Goal: Find specific page/section: Find specific page/section

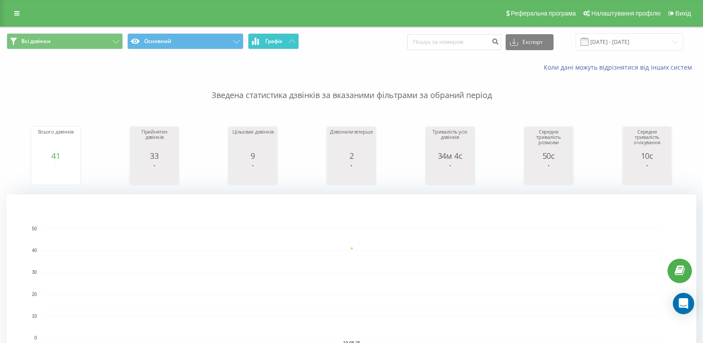
click at [279, 43] on span "Графік" at bounding box center [273, 41] width 17 height 6
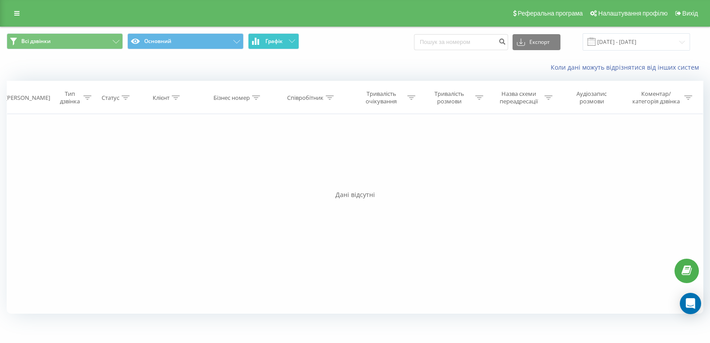
click at [279, 43] on span "Графік" at bounding box center [273, 41] width 17 height 6
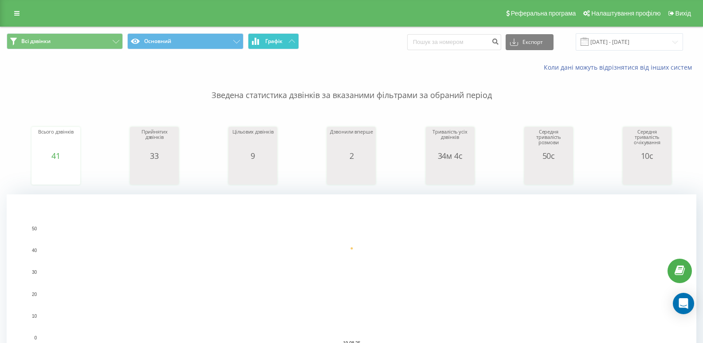
click at [276, 43] on span "Графік" at bounding box center [273, 41] width 17 height 6
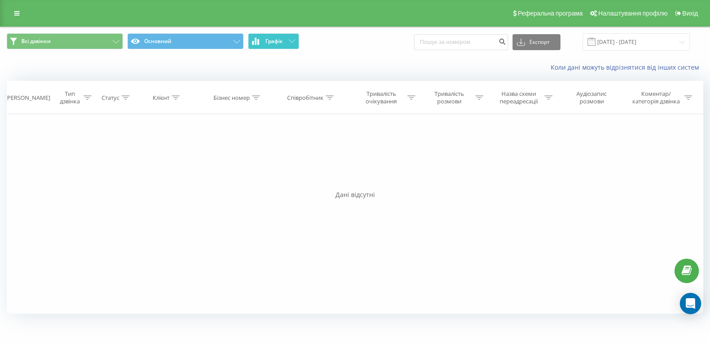
drag, startPoint x: 276, startPoint y: 43, endPoint x: 267, endPoint y: 44, distance: 9.3
click at [276, 44] on span "Графік" at bounding box center [273, 41] width 17 height 6
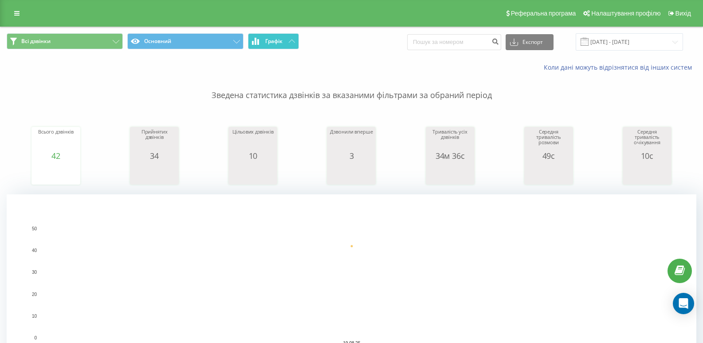
click at [266, 40] on span "Графік" at bounding box center [273, 41] width 17 height 6
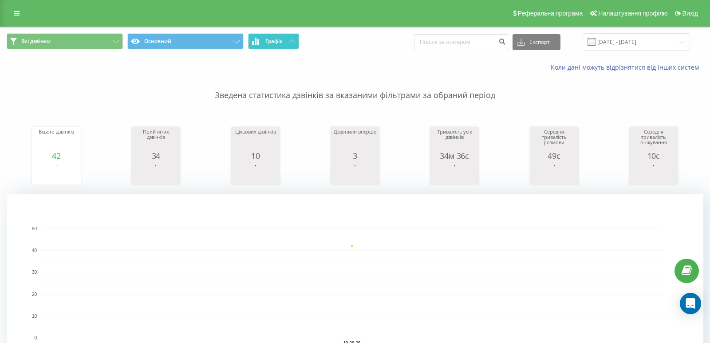
click at [266, 40] on span "Графік" at bounding box center [273, 41] width 17 height 6
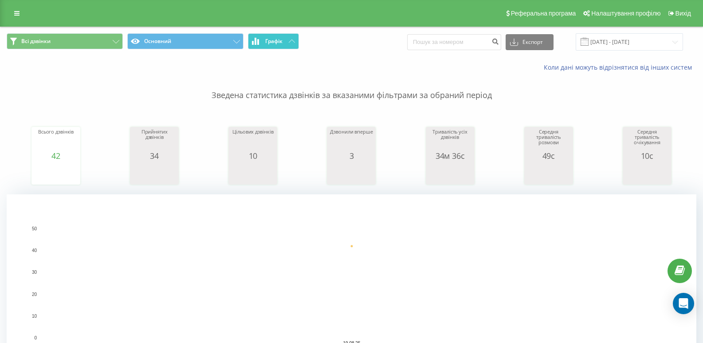
click at [272, 46] on button "Графік" at bounding box center [273, 41] width 51 height 16
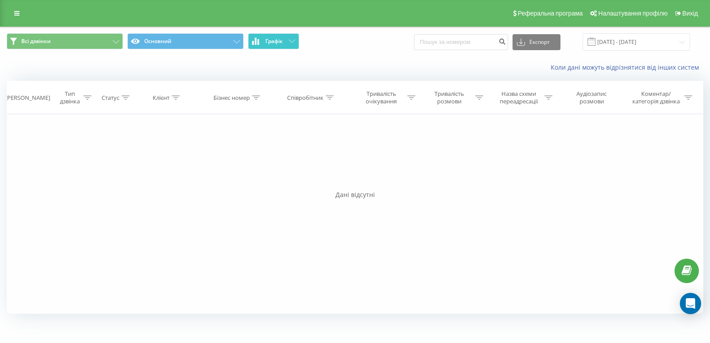
click at [272, 46] on button "Графік" at bounding box center [273, 41] width 51 height 16
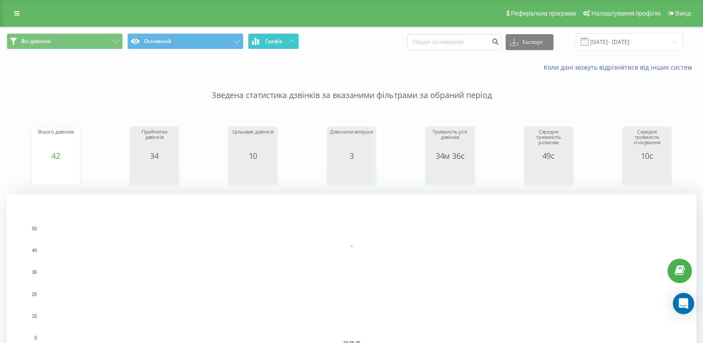
click at [269, 32] on div "Всі дзвінки Основний Графік Експорт .csv .xls .xlsx [DATE] - [DATE]" at bounding box center [351, 42] width 702 height 30
click at [270, 36] on button "Графік" at bounding box center [273, 41] width 51 height 16
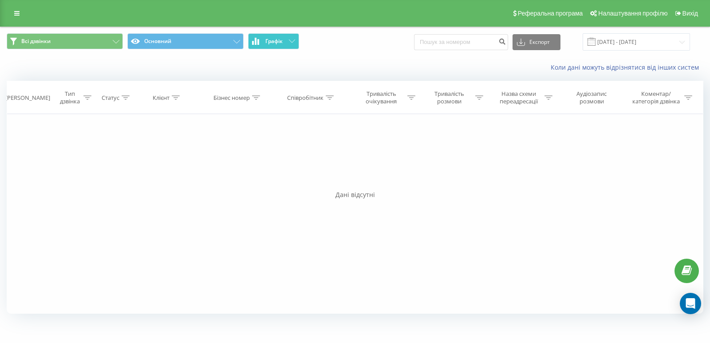
click at [272, 36] on button "Графік" at bounding box center [273, 41] width 51 height 16
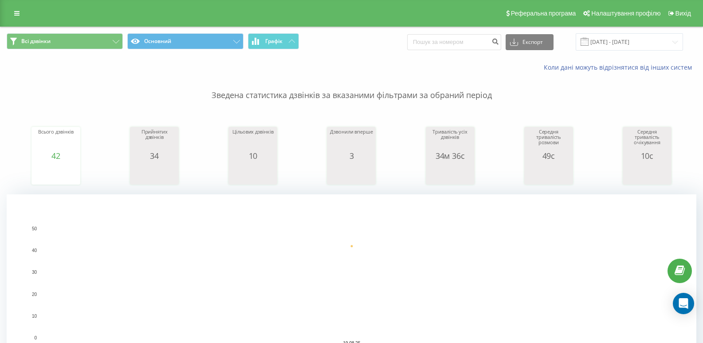
click at [269, 32] on div "Всі дзвінки Основний Графік Експорт .csv .xls .xlsx [DATE] - [DATE]" at bounding box center [351, 42] width 702 height 30
click at [272, 38] on span "Графік" at bounding box center [273, 41] width 17 height 6
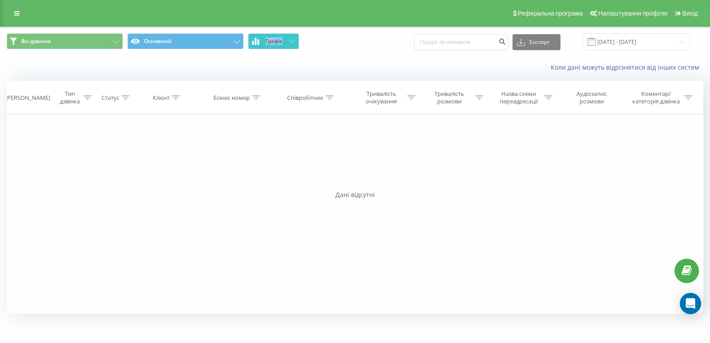
click at [272, 38] on span "Графік" at bounding box center [273, 41] width 17 height 6
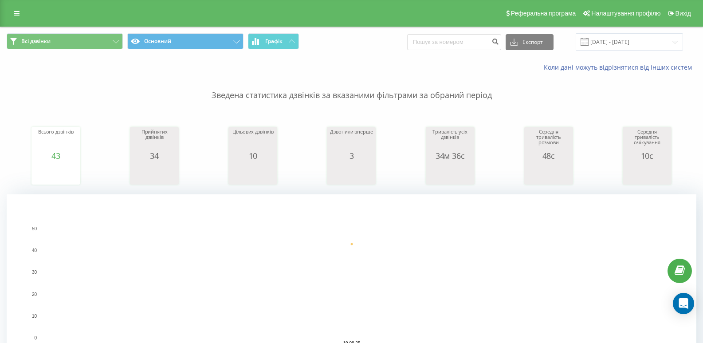
click at [198, 66] on div "Коли дані можуть відрізнятися вiд інших систем" at bounding box center [351, 67] width 702 height 21
click at [286, 39] on button "Графік" at bounding box center [273, 41] width 51 height 16
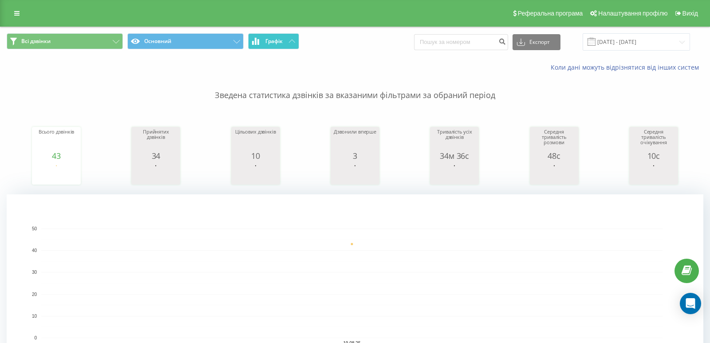
click at [286, 39] on button "Графік" at bounding box center [273, 41] width 51 height 16
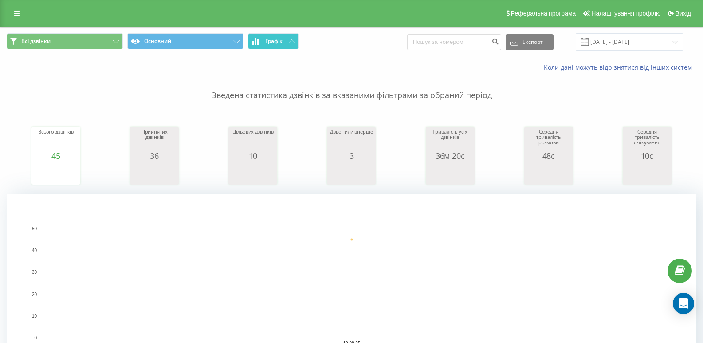
click at [248, 43] on button "Графік" at bounding box center [273, 41] width 51 height 16
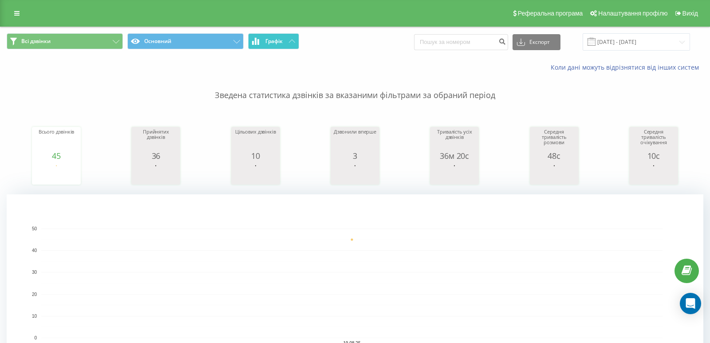
click at [248, 43] on button "Графік" at bounding box center [273, 41] width 51 height 16
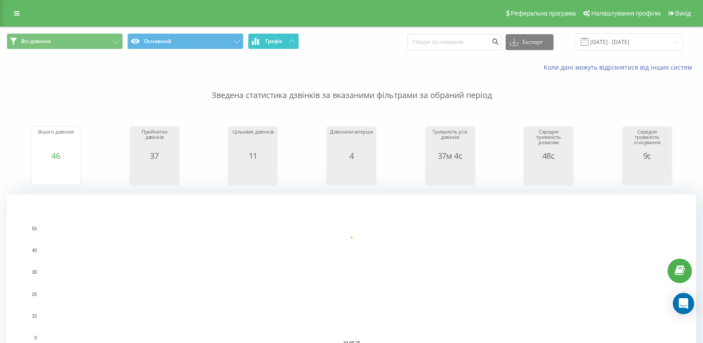
click at [286, 43] on button "Графік" at bounding box center [273, 41] width 51 height 16
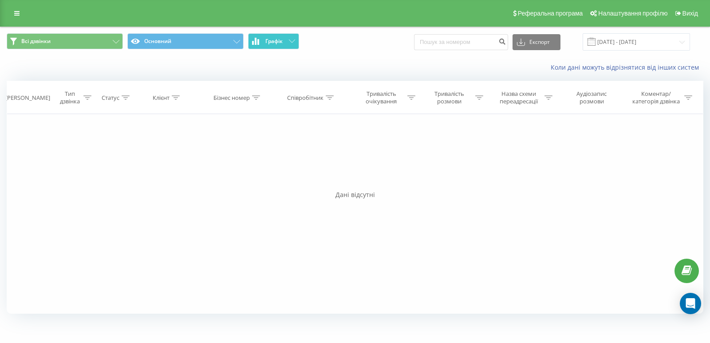
click at [286, 43] on button "Графік" at bounding box center [273, 41] width 51 height 16
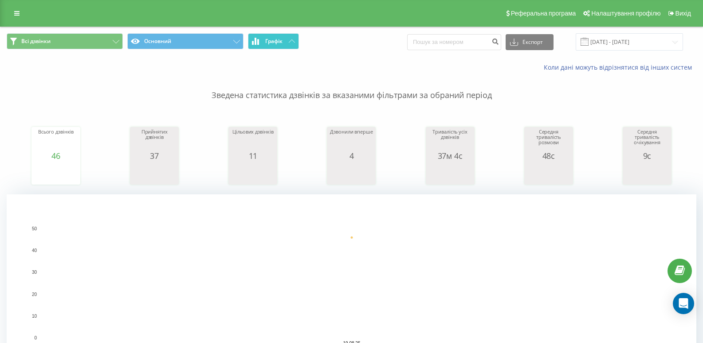
click at [285, 38] on button "Графік" at bounding box center [273, 41] width 51 height 16
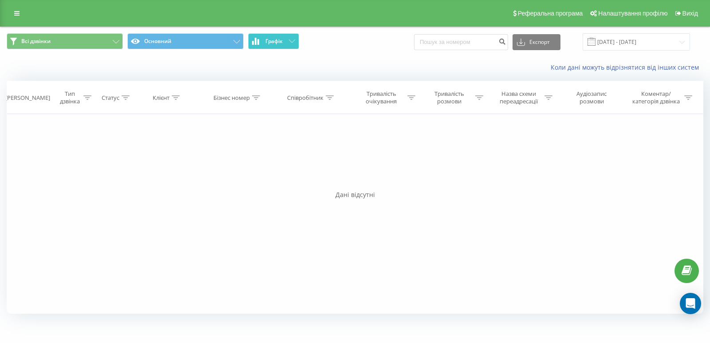
click at [285, 38] on button "Графік" at bounding box center [273, 41] width 51 height 16
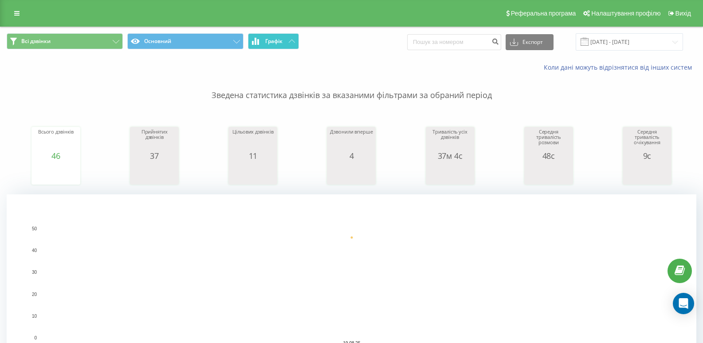
click at [290, 41] on icon at bounding box center [292, 40] width 6 height 3
click at [287, 41] on button "Графік" at bounding box center [273, 41] width 51 height 16
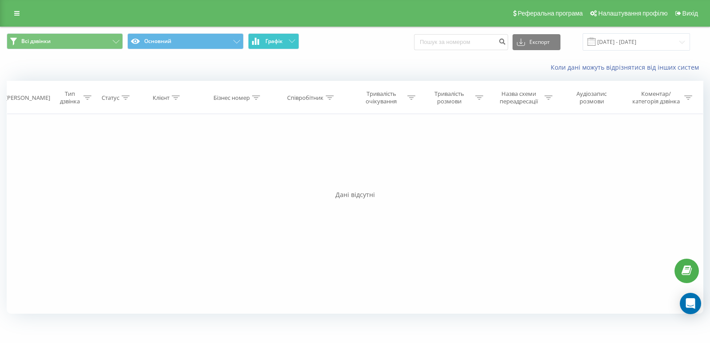
click at [287, 41] on button "Графік" at bounding box center [273, 41] width 51 height 16
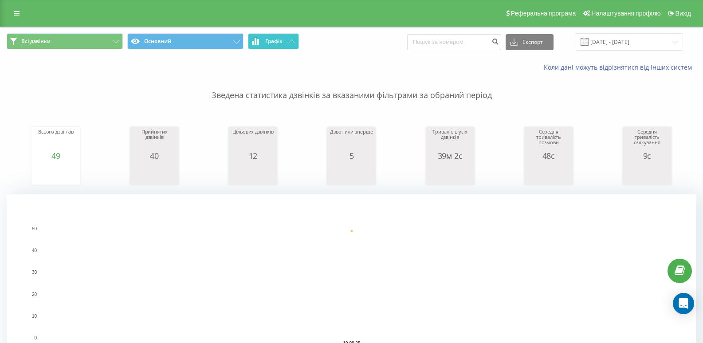
click at [296, 42] on button "Графік" at bounding box center [273, 41] width 51 height 16
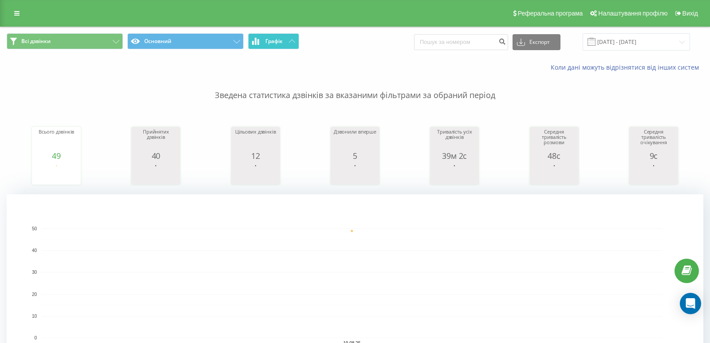
click at [296, 42] on button "Графік" at bounding box center [273, 41] width 51 height 16
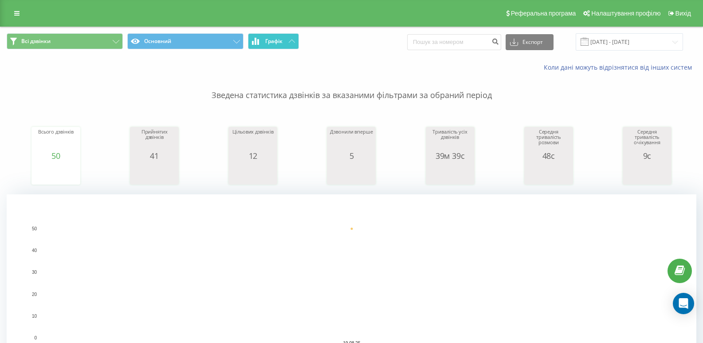
click at [284, 43] on button "Графік" at bounding box center [273, 41] width 51 height 16
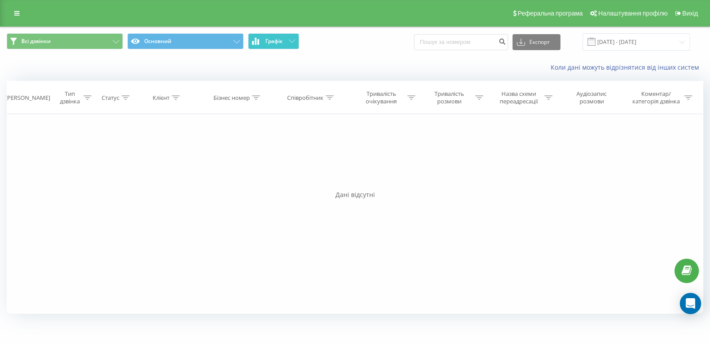
click at [284, 43] on button "Графік" at bounding box center [273, 41] width 51 height 16
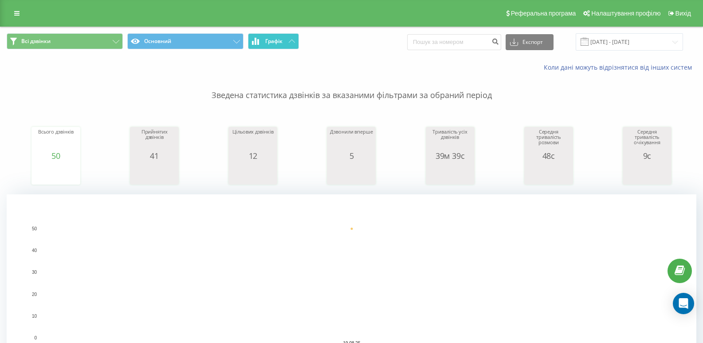
click at [274, 40] on span "Графік" at bounding box center [273, 41] width 17 height 6
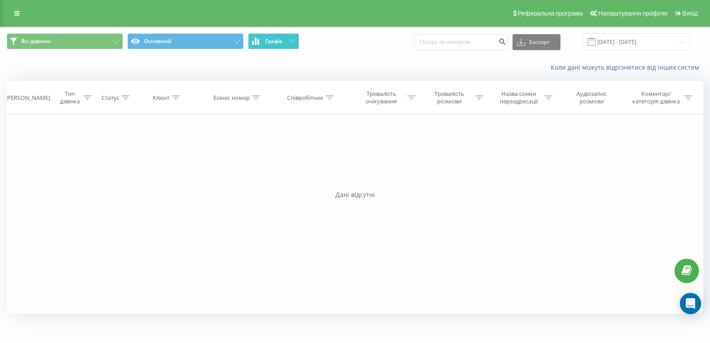
click at [274, 40] on span "Графік" at bounding box center [273, 41] width 17 height 6
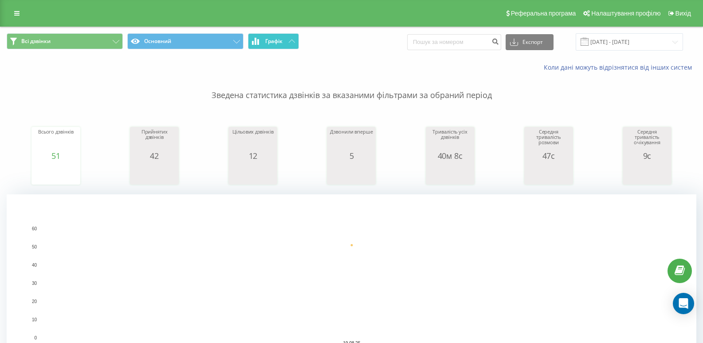
click at [259, 40] on icon at bounding box center [258, 42] width 2 height 6
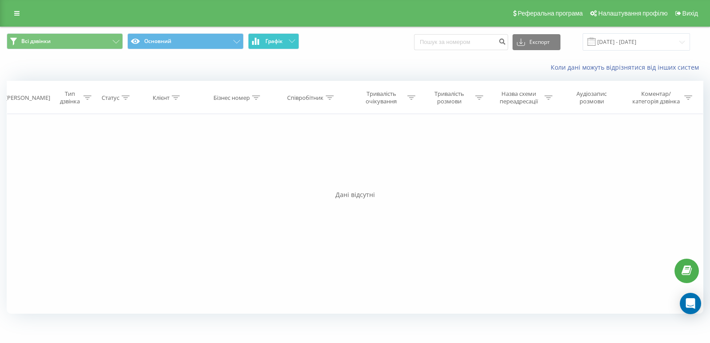
click at [259, 40] on icon at bounding box center [258, 42] width 2 height 6
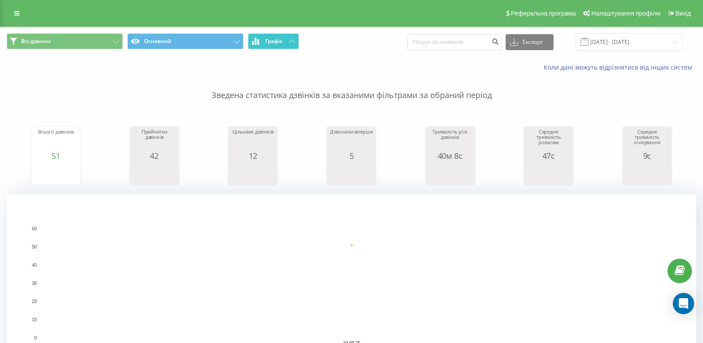
click at [284, 37] on button "Графік" at bounding box center [273, 41] width 51 height 16
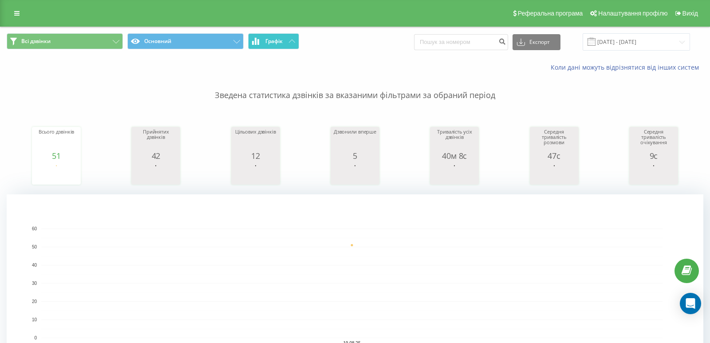
click at [284, 37] on button "Графік" at bounding box center [273, 41] width 51 height 16
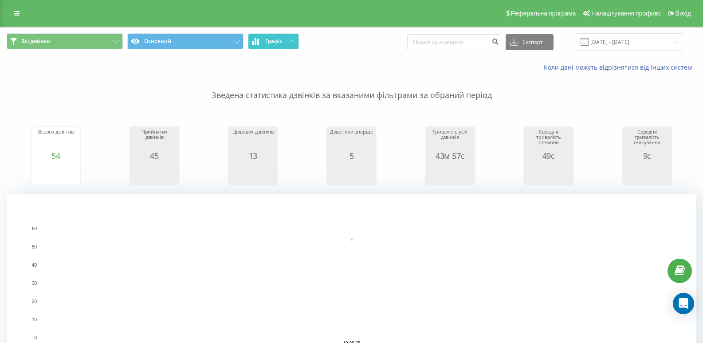
click at [270, 41] on span "Графік" at bounding box center [273, 41] width 17 height 6
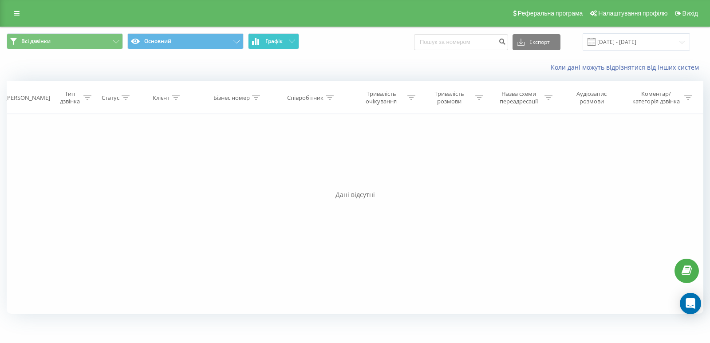
drag, startPoint x: 270, startPoint y: 41, endPoint x: 257, endPoint y: 36, distance: 13.3
click at [268, 40] on span "Графік" at bounding box center [273, 41] width 17 height 6
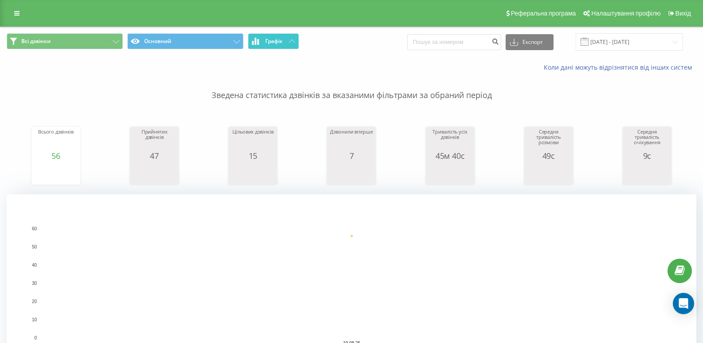
click at [289, 41] on icon at bounding box center [292, 40] width 6 height 3
click at [293, 38] on button "Графік" at bounding box center [273, 41] width 51 height 16
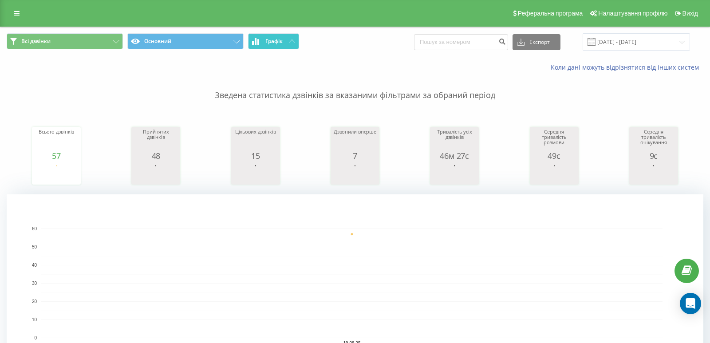
click at [293, 38] on button "Графік" at bounding box center [273, 41] width 51 height 16
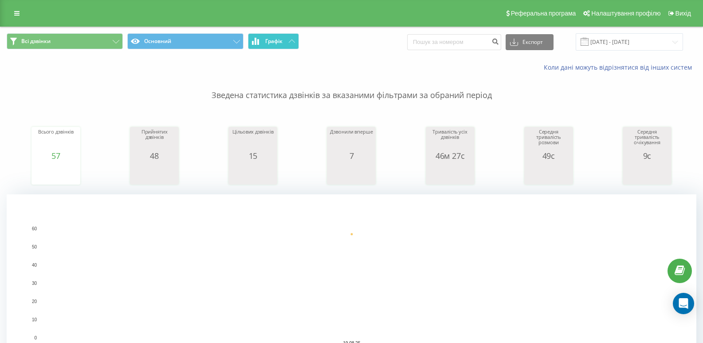
click at [293, 40] on icon at bounding box center [292, 40] width 6 height 3
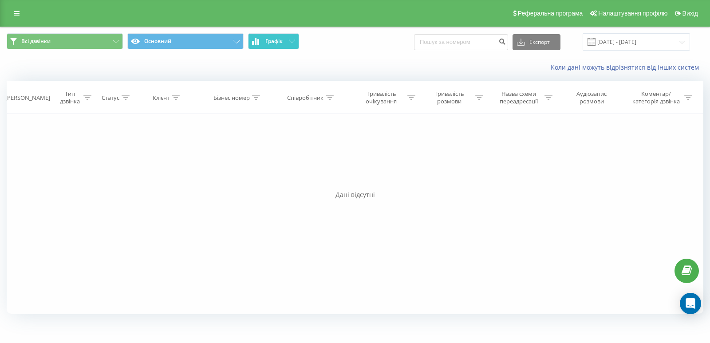
click at [293, 40] on icon at bounding box center [292, 40] width 6 height 3
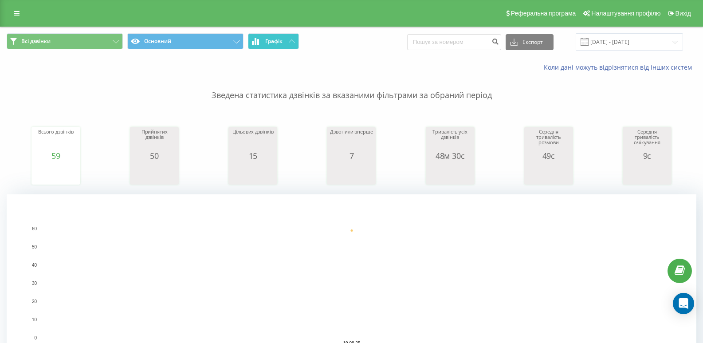
click at [268, 44] on span "Графік" at bounding box center [273, 41] width 17 height 6
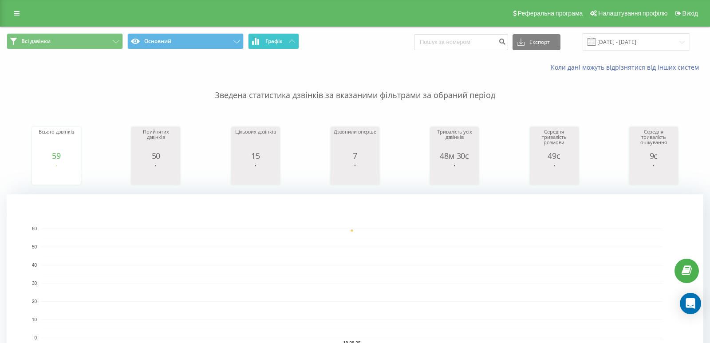
click at [268, 44] on span "Графік" at bounding box center [273, 41] width 17 height 6
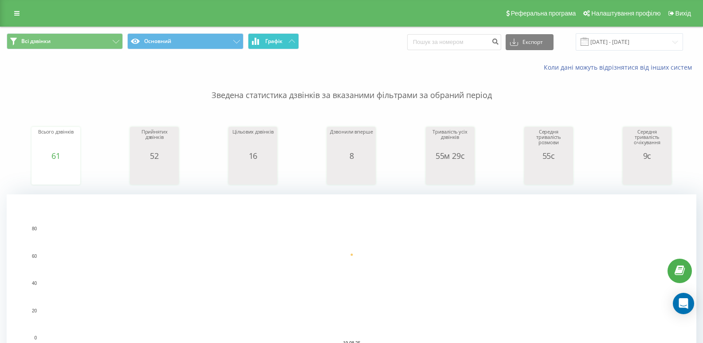
drag, startPoint x: 294, startPoint y: 34, endPoint x: 291, endPoint y: 40, distance: 6.6
click at [291, 40] on button "Графік" at bounding box center [273, 41] width 51 height 16
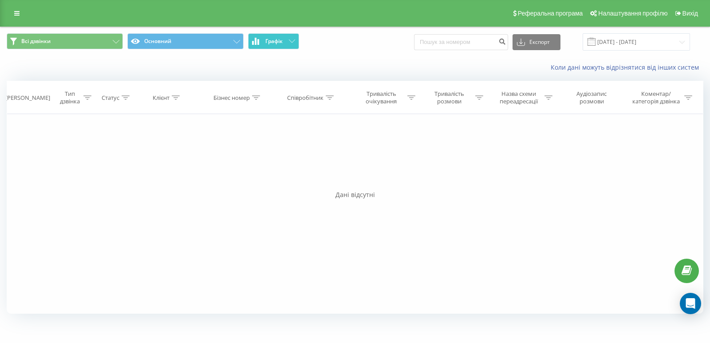
click at [290, 40] on icon at bounding box center [292, 40] width 6 height 3
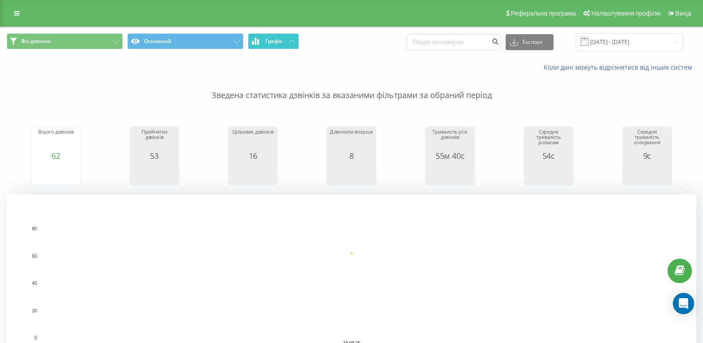
click at [256, 42] on icon at bounding box center [256, 41] width 2 height 7
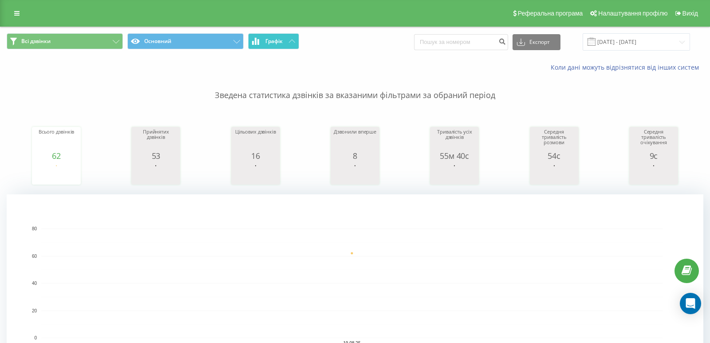
click at [256, 42] on icon at bounding box center [256, 41] width 2 height 7
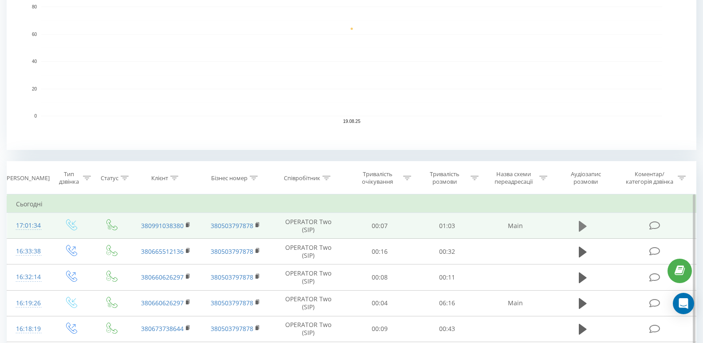
click at [585, 228] on icon at bounding box center [583, 226] width 8 height 12
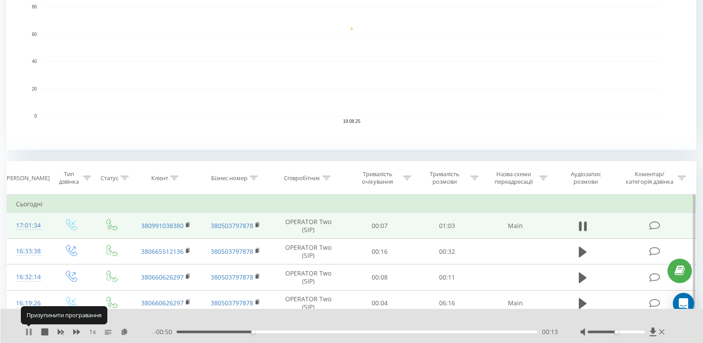
click at [27, 334] on icon at bounding box center [27, 331] width 2 height 7
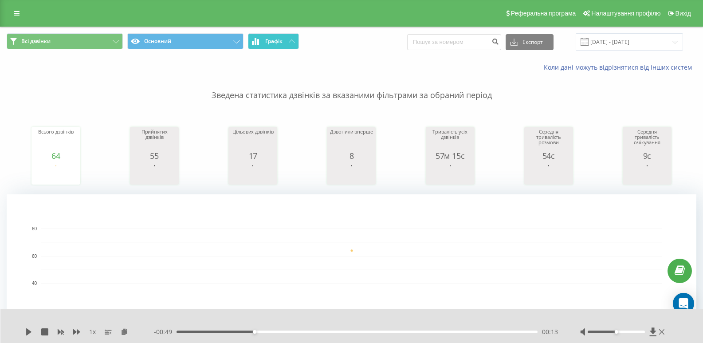
click at [282, 43] on span "Графік" at bounding box center [273, 41] width 17 height 6
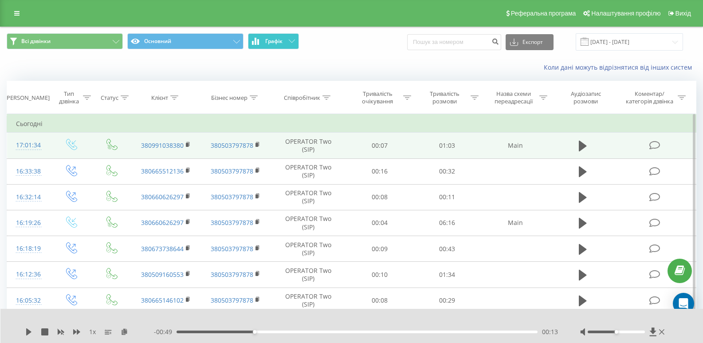
click at [282, 43] on span "Графік" at bounding box center [273, 41] width 17 height 6
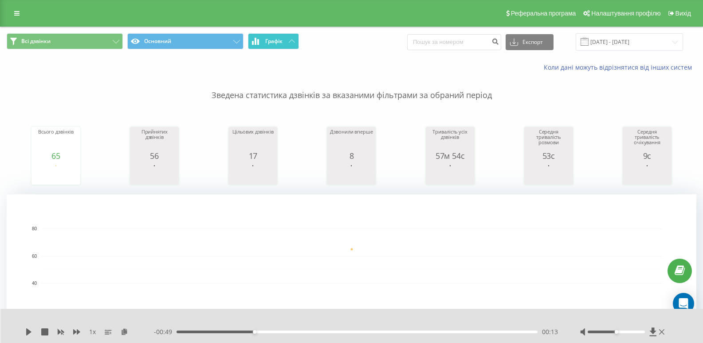
click at [274, 36] on button "Графік" at bounding box center [273, 41] width 51 height 16
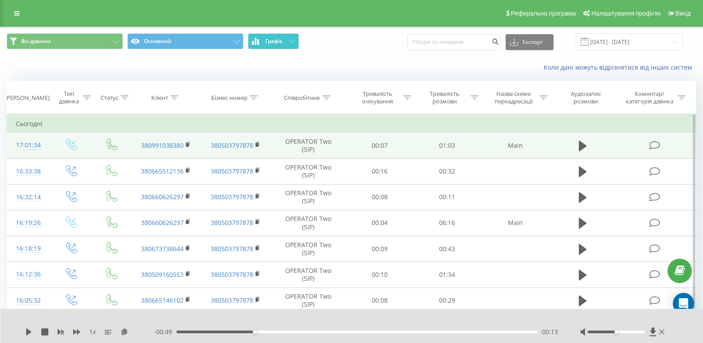
click at [274, 36] on button "Графік" at bounding box center [273, 41] width 51 height 16
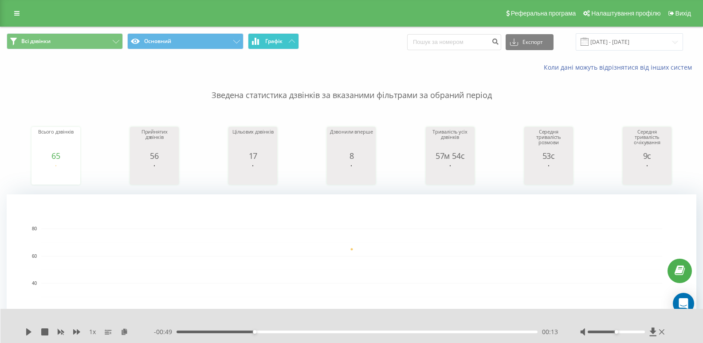
click at [293, 35] on button "Графік" at bounding box center [273, 41] width 51 height 16
click at [260, 42] on button "Графік" at bounding box center [273, 41] width 51 height 16
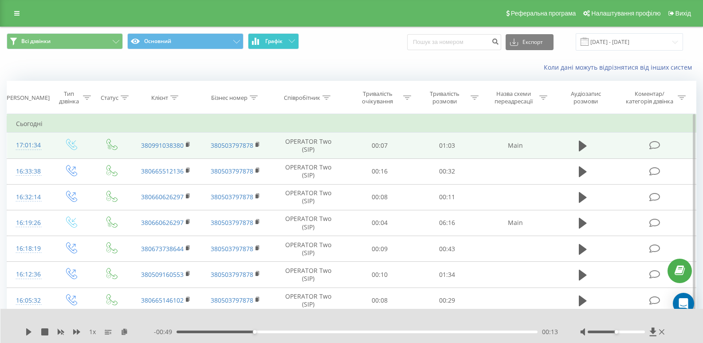
drag, startPoint x: 260, startPoint y: 42, endPoint x: 254, endPoint y: 41, distance: 5.8
click at [260, 42] on button "Графік" at bounding box center [273, 41] width 51 height 16
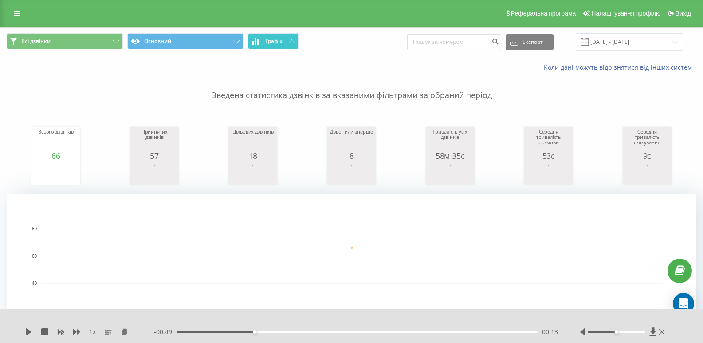
click at [276, 38] on span "Графік" at bounding box center [273, 41] width 17 height 6
click at [276, 45] on button "Графік" at bounding box center [273, 41] width 51 height 16
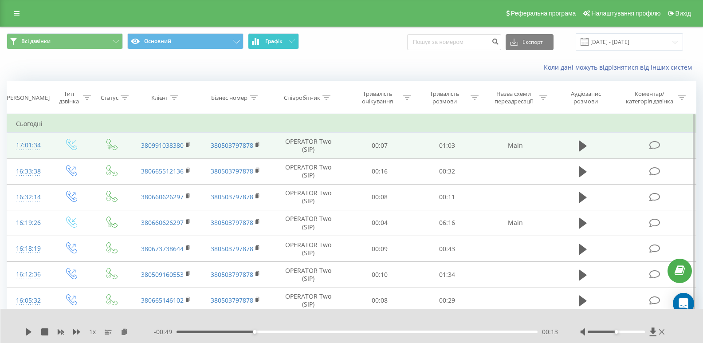
click at [276, 45] on button "Графік" at bounding box center [273, 41] width 51 height 16
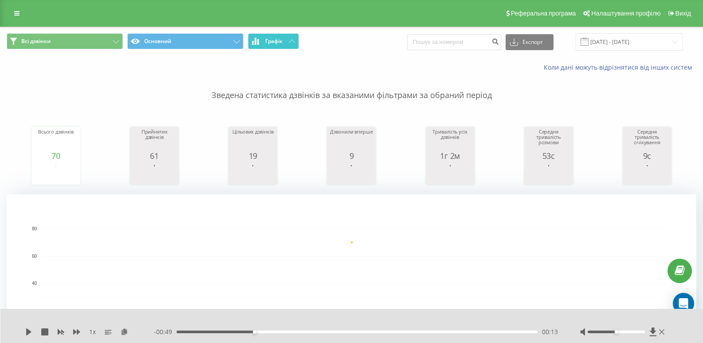
click at [266, 38] on span "Графік" at bounding box center [273, 41] width 17 height 6
click at [280, 43] on span "Графік" at bounding box center [273, 41] width 17 height 6
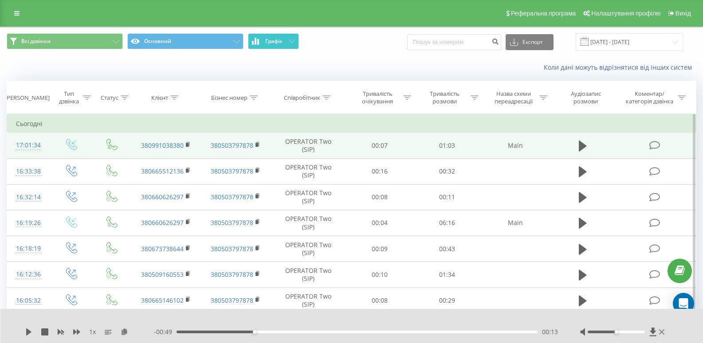
click at [280, 43] on span "Графік" at bounding box center [273, 41] width 17 height 6
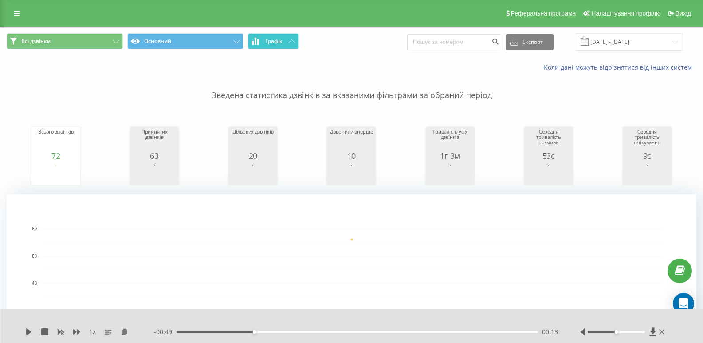
click at [260, 34] on button "Графік" at bounding box center [273, 41] width 51 height 16
click at [258, 39] on icon at bounding box center [255, 41] width 7 height 7
click at [270, 40] on span "Графік" at bounding box center [273, 41] width 17 height 6
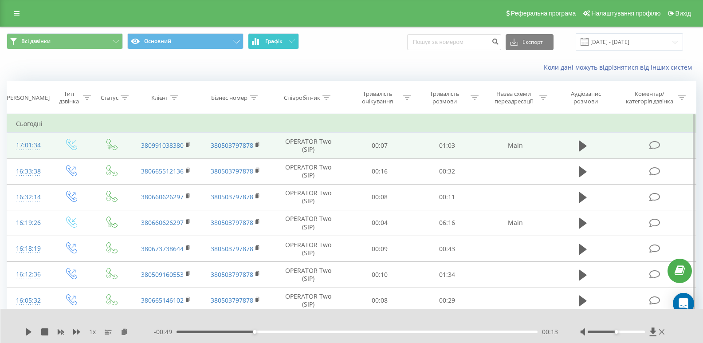
click at [269, 40] on span "Графік" at bounding box center [273, 41] width 17 height 6
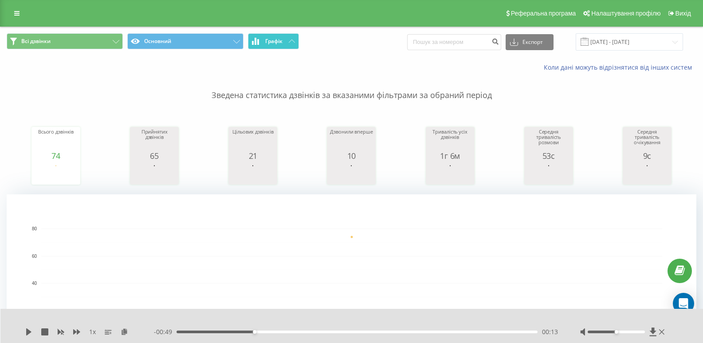
click at [276, 38] on span "Графік" at bounding box center [273, 41] width 17 height 6
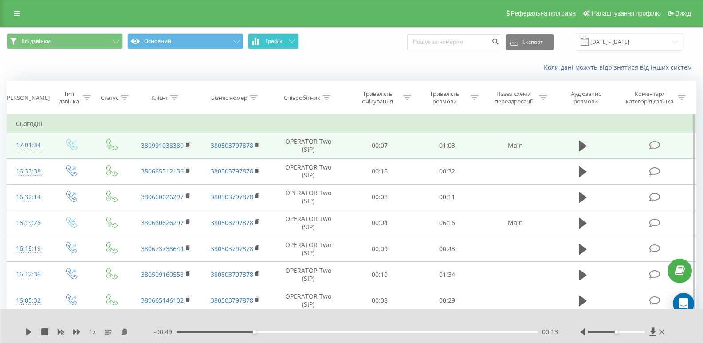
click at [276, 38] on span "Графік" at bounding box center [273, 41] width 17 height 6
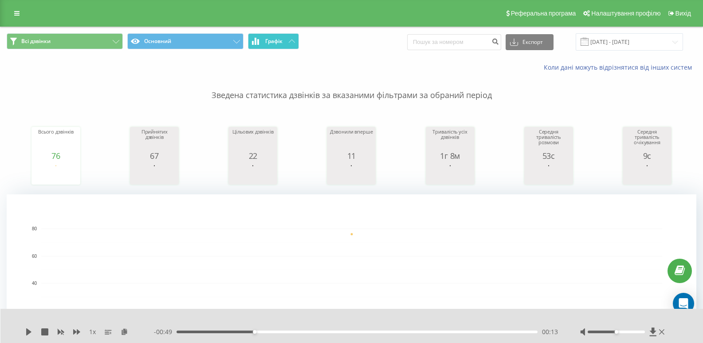
click at [252, 41] on button "Графік" at bounding box center [273, 41] width 51 height 16
click at [276, 38] on span "Графік" at bounding box center [273, 41] width 17 height 6
click at [275, 36] on button "Графік" at bounding box center [273, 41] width 51 height 16
click at [265, 31] on div "Всі дзвінки Основний Графік Експорт .csv .xls .xlsx [DATE] - [DATE]" at bounding box center [351, 42] width 702 height 30
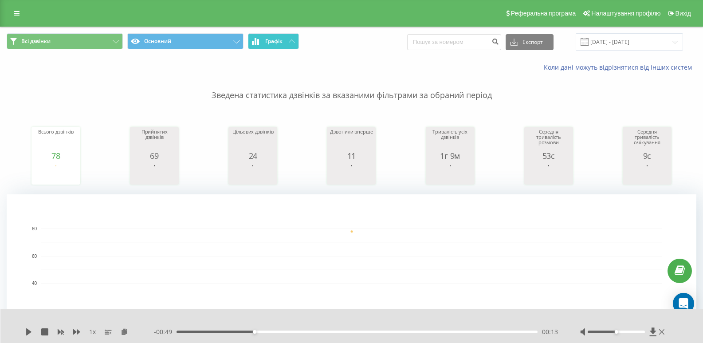
click at [259, 46] on button "Графік" at bounding box center [273, 41] width 51 height 16
click at [286, 43] on button "Графік" at bounding box center [273, 41] width 51 height 16
click at [291, 45] on button "Графік" at bounding box center [273, 41] width 51 height 16
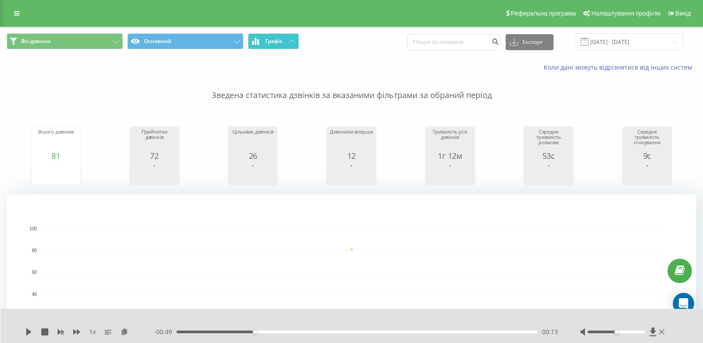
click at [290, 45] on button "Графік" at bounding box center [273, 41] width 51 height 16
click at [274, 38] on span "Графік" at bounding box center [273, 41] width 17 height 6
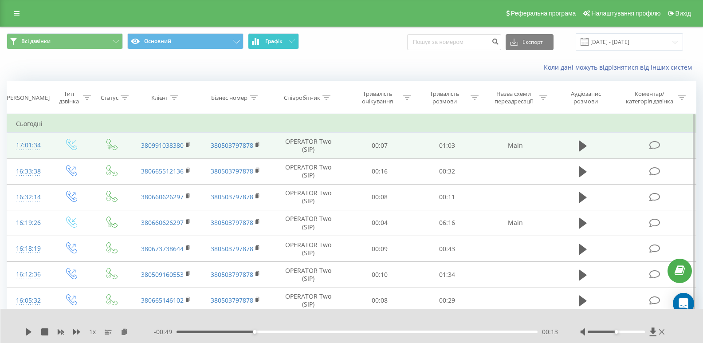
click at [274, 39] on span "Графік" at bounding box center [273, 41] width 17 height 6
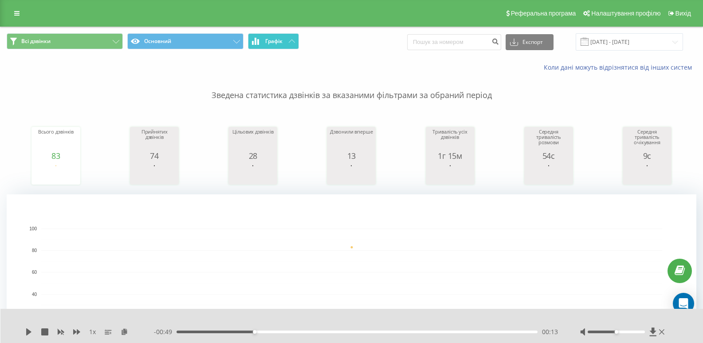
click at [283, 39] on button "Графік" at bounding box center [273, 41] width 51 height 16
click at [280, 38] on span "Графік" at bounding box center [273, 41] width 17 height 6
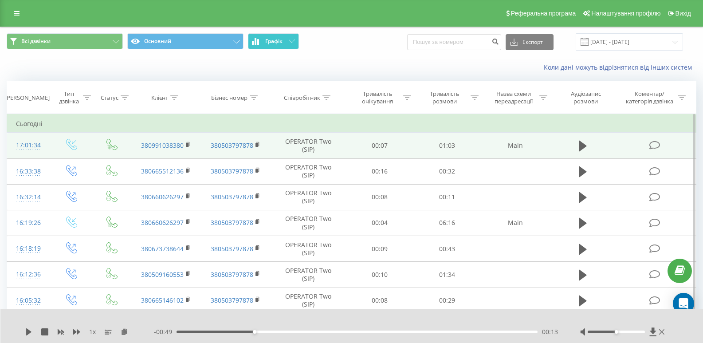
click at [280, 38] on span "Графік" at bounding box center [273, 41] width 17 height 6
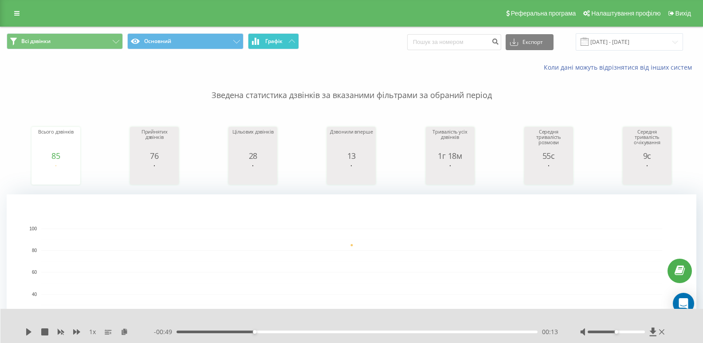
click at [287, 47] on button "Графік" at bounding box center [273, 41] width 51 height 16
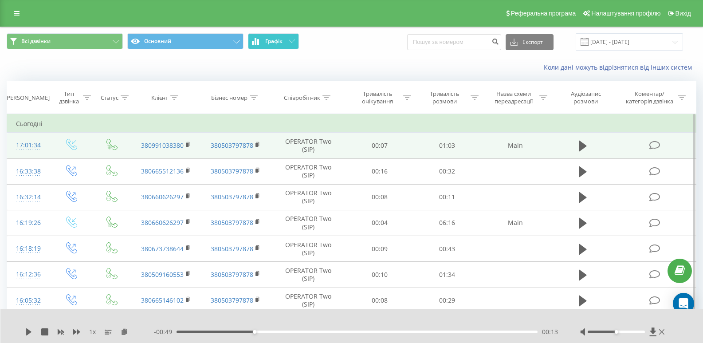
click at [287, 47] on button "Графік" at bounding box center [273, 41] width 51 height 16
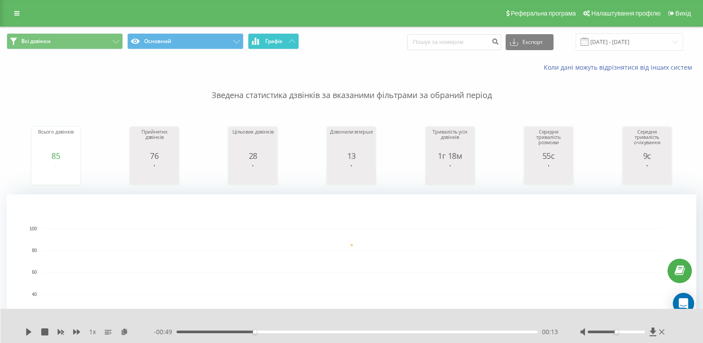
click at [274, 42] on span "Графік" at bounding box center [273, 41] width 17 height 6
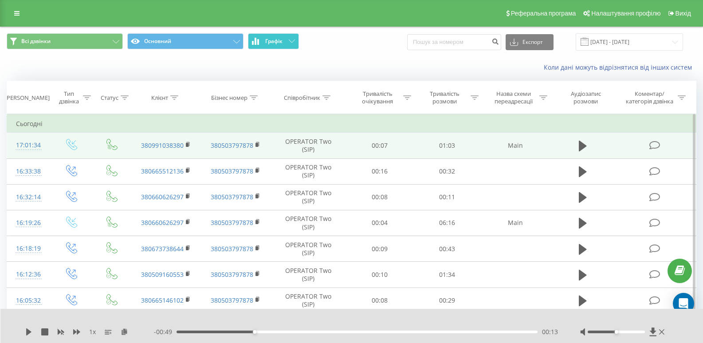
click at [274, 42] on span "Графік" at bounding box center [273, 41] width 17 height 6
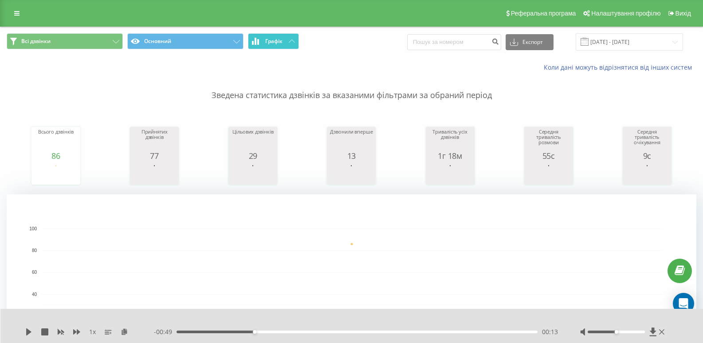
click at [281, 39] on span "Графік" at bounding box center [273, 41] width 17 height 6
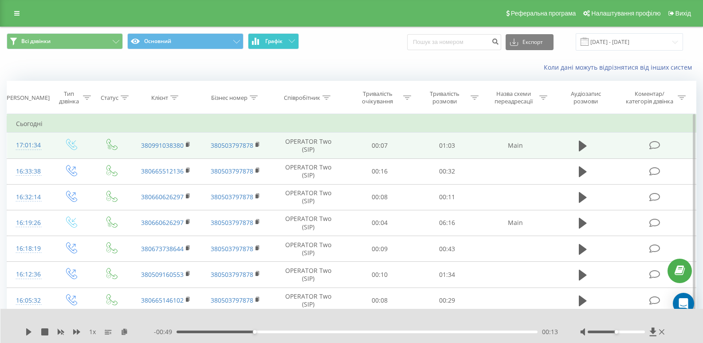
click at [281, 39] on span "Графік" at bounding box center [273, 41] width 17 height 6
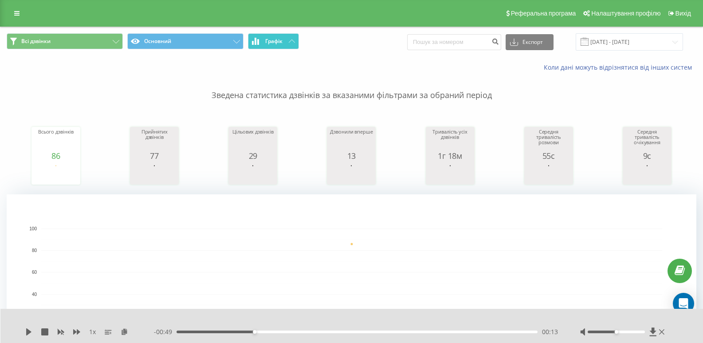
click at [295, 41] on icon at bounding box center [292, 40] width 6 height 3
click at [284, 43] on button "Графік" at bounding box center [273, 41] width 51 height 16
click at [275, 38] on span "Графік" at bounding box center [273, 41] width 17 height 6
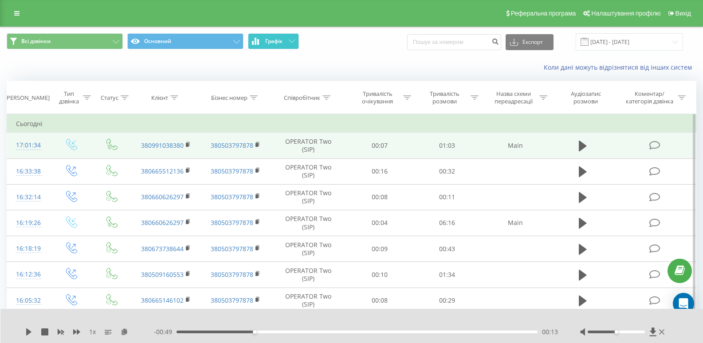
click at [281, 37] on button "Графік" at bounding box center [273, 41] width 51 height 16
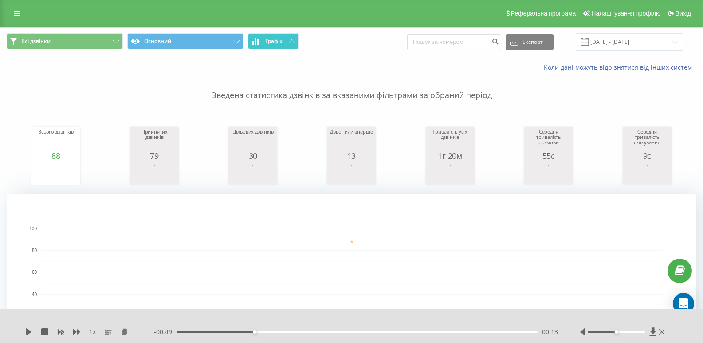
click at [297, 40] on button "Графік" at bounding box center [273, 41] width 51 height 16
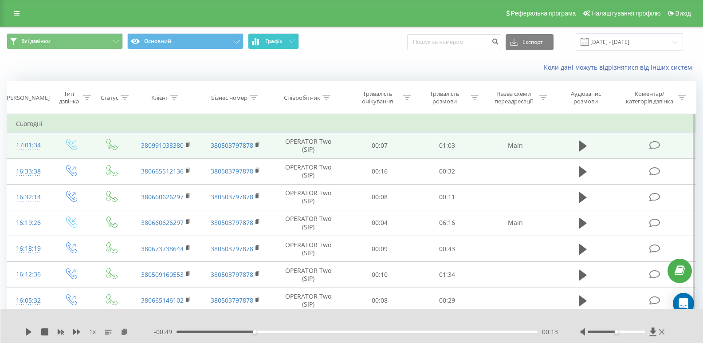
click at [297, 40] on button "Графік" at bounding box center [273, 41] width 51 height 16
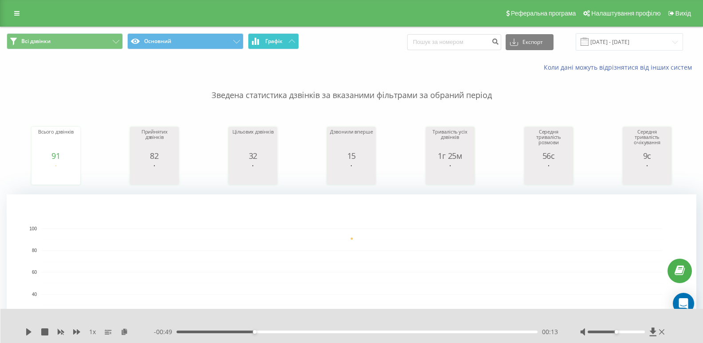
click at [264, 43] on button "Графік" at bounding box center [273, 41] width 51 height 16
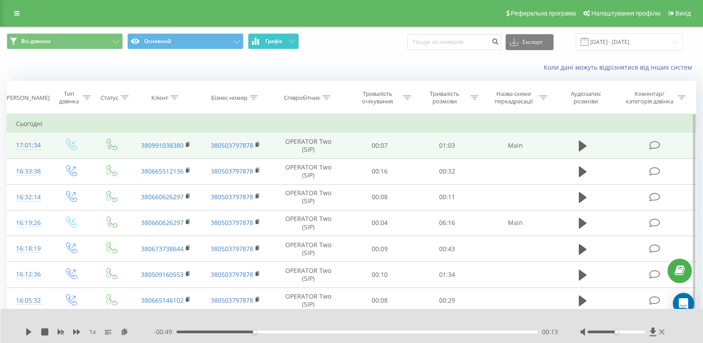
click at [264, 43] on button "Графік" at bounding box center [273, 41] width 51 height 16
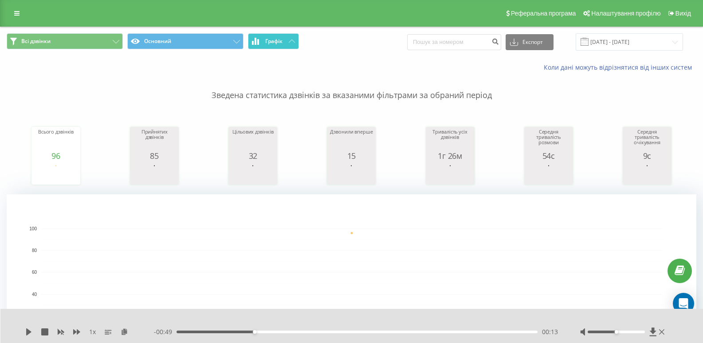
click at [263, 38] on button "Графік" at bounding box center [273, 41] width 51 height 16
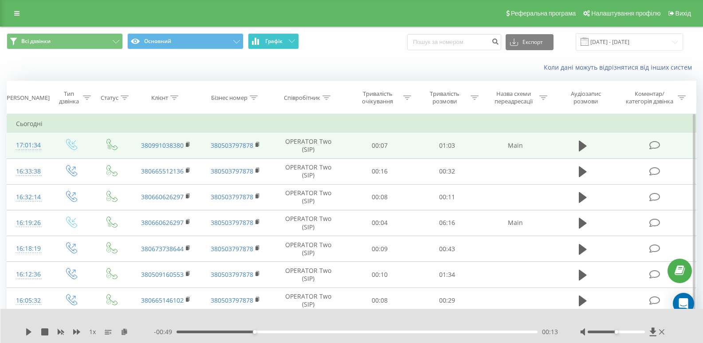
click at [263, 38] on button "Графік" at bounding box center [273, 41] width 51 height 16
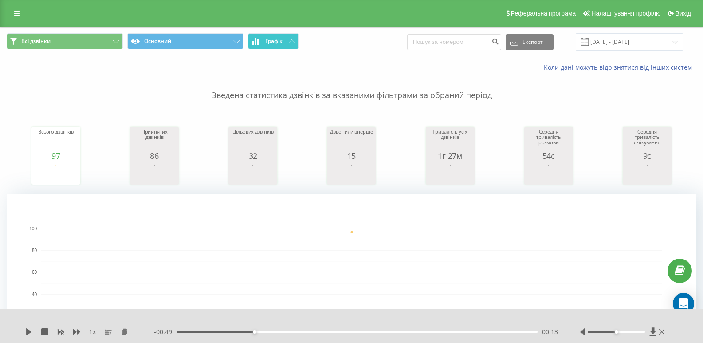
click at [261, 45] on button "Графік" at bounding box center [273, 41] width 51 height 16
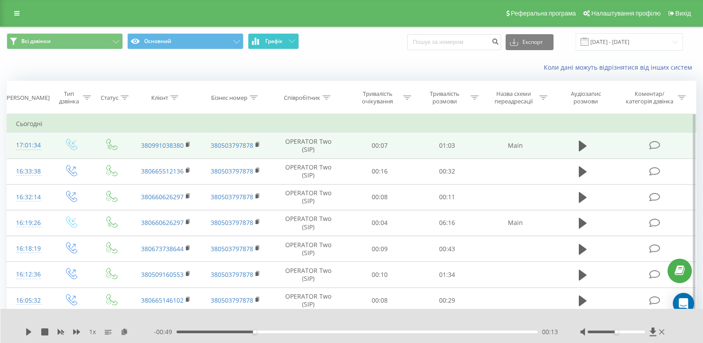
click at [261, 45] on button "Графік" at bounding box center [273, 41] width 51 height 16
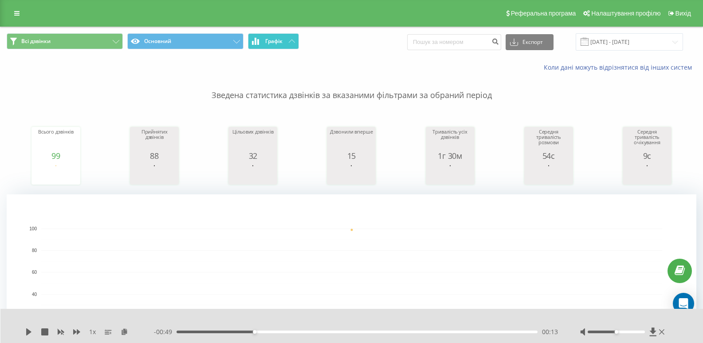
click at [282, 48] on button "Графік" at bounding box center [273, 41] width 51 height 16
click at [282, 45] on button "Графік" at bounding box center [273, 41] width 51 height 16
click at [273, 46] on button "Графік" at bounding box center [273, 41] width 51 height 16
click at [273, 45] on button "Графік" at bounding box center [273, 41] width 51 height 16
click at [264, 41] on button "Графік" at bounding box center [273, 41] width 51 height 16
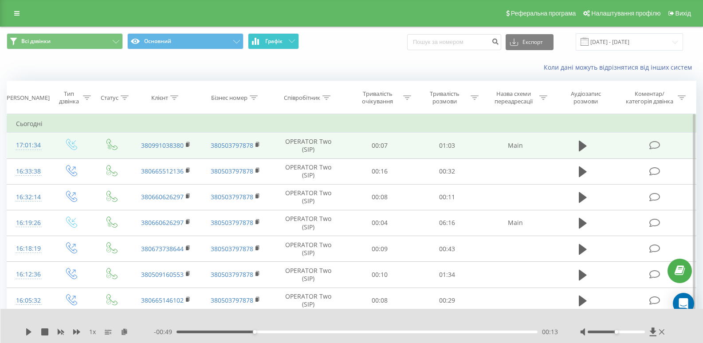
click at [264, 43] on button "Графік" at bounding box center [273, 41] width 51 height 16
